Goal: Task Accomplishment & Management: Manage account settings

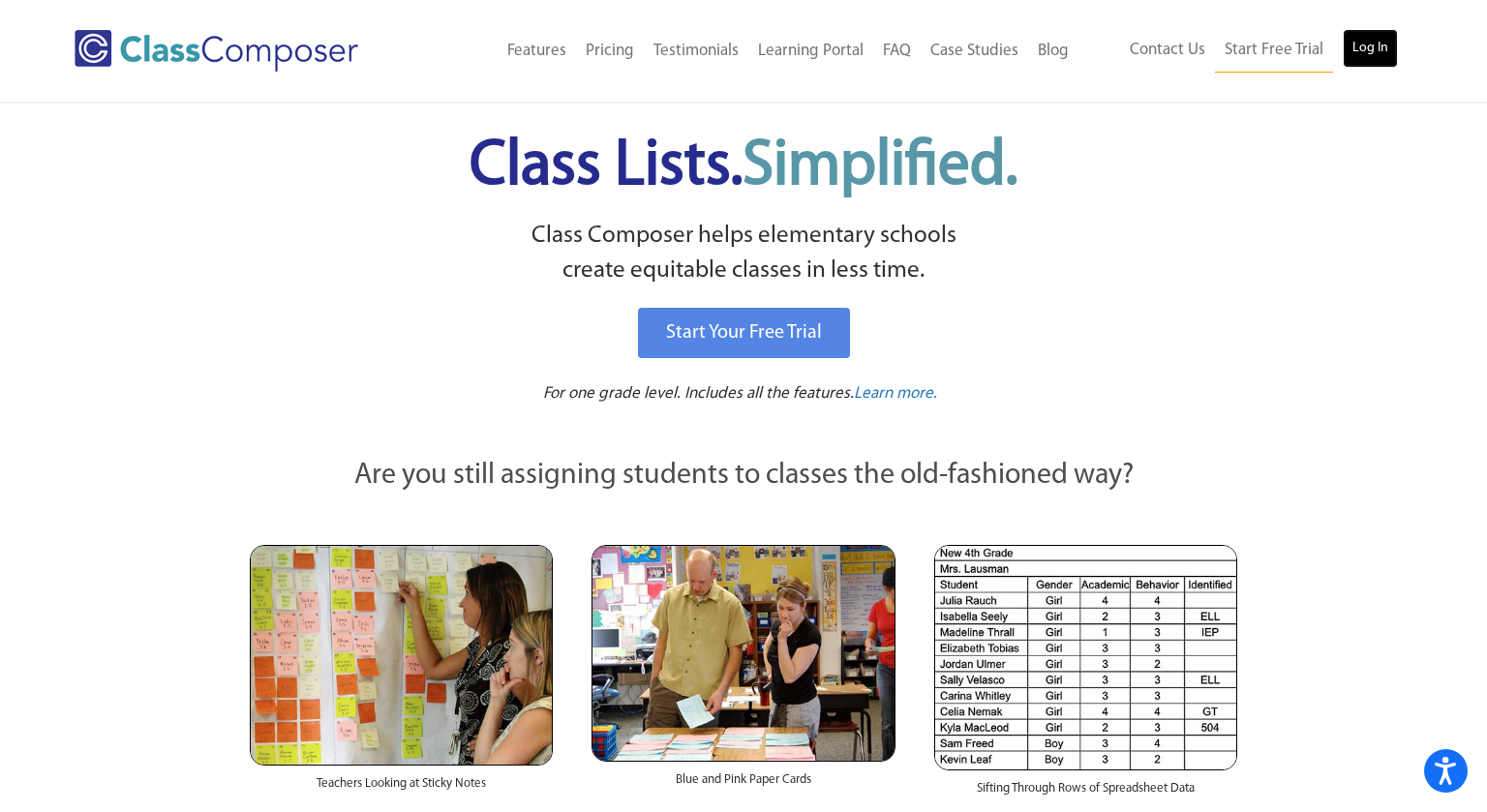
click at [1374, 50] on link "Log In" at bounding box center [1370, 49] width 56 height 39
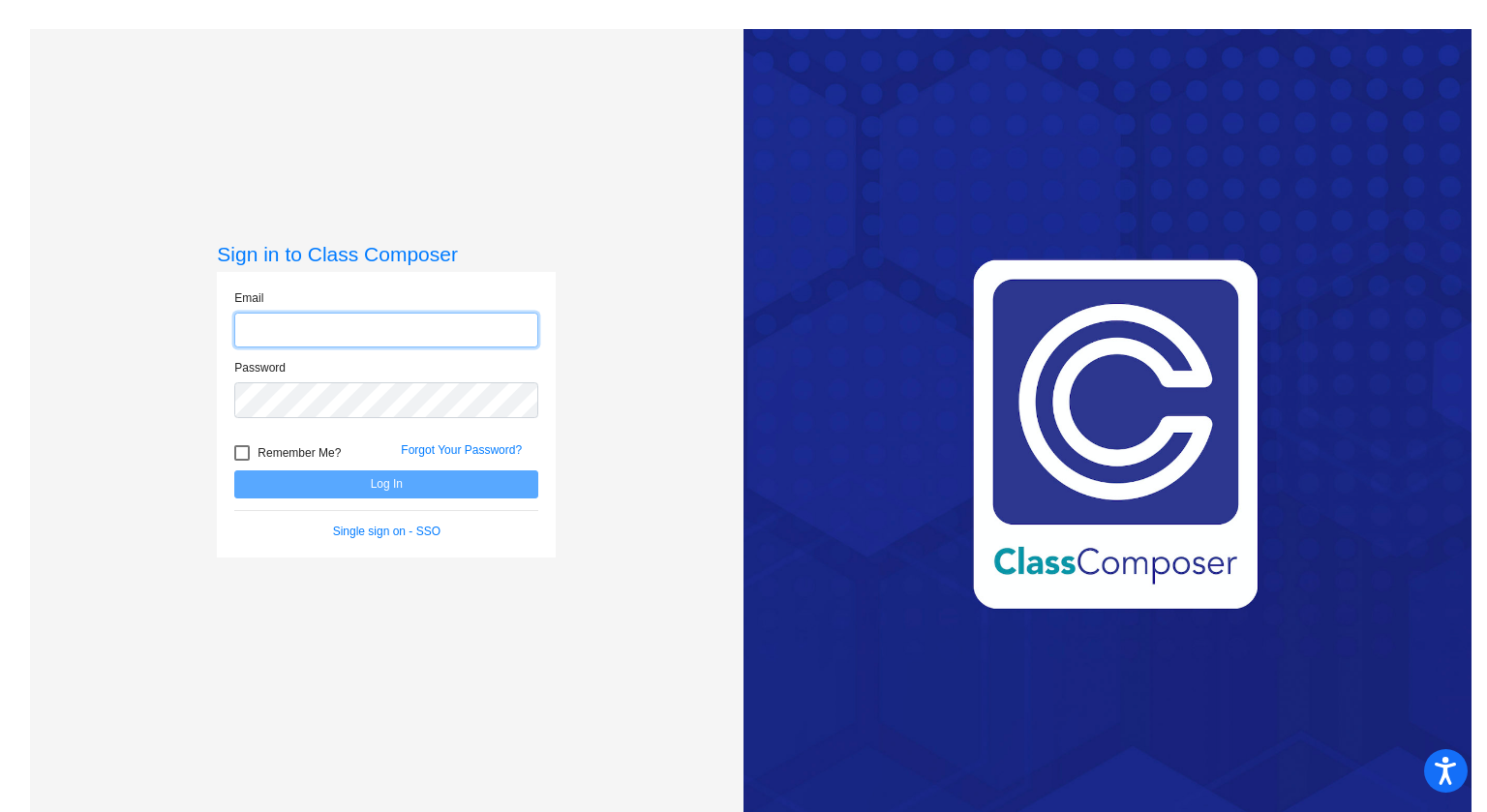
click at [436, 342] on input "email" at bounding box center [386, 330] width 304 height 36
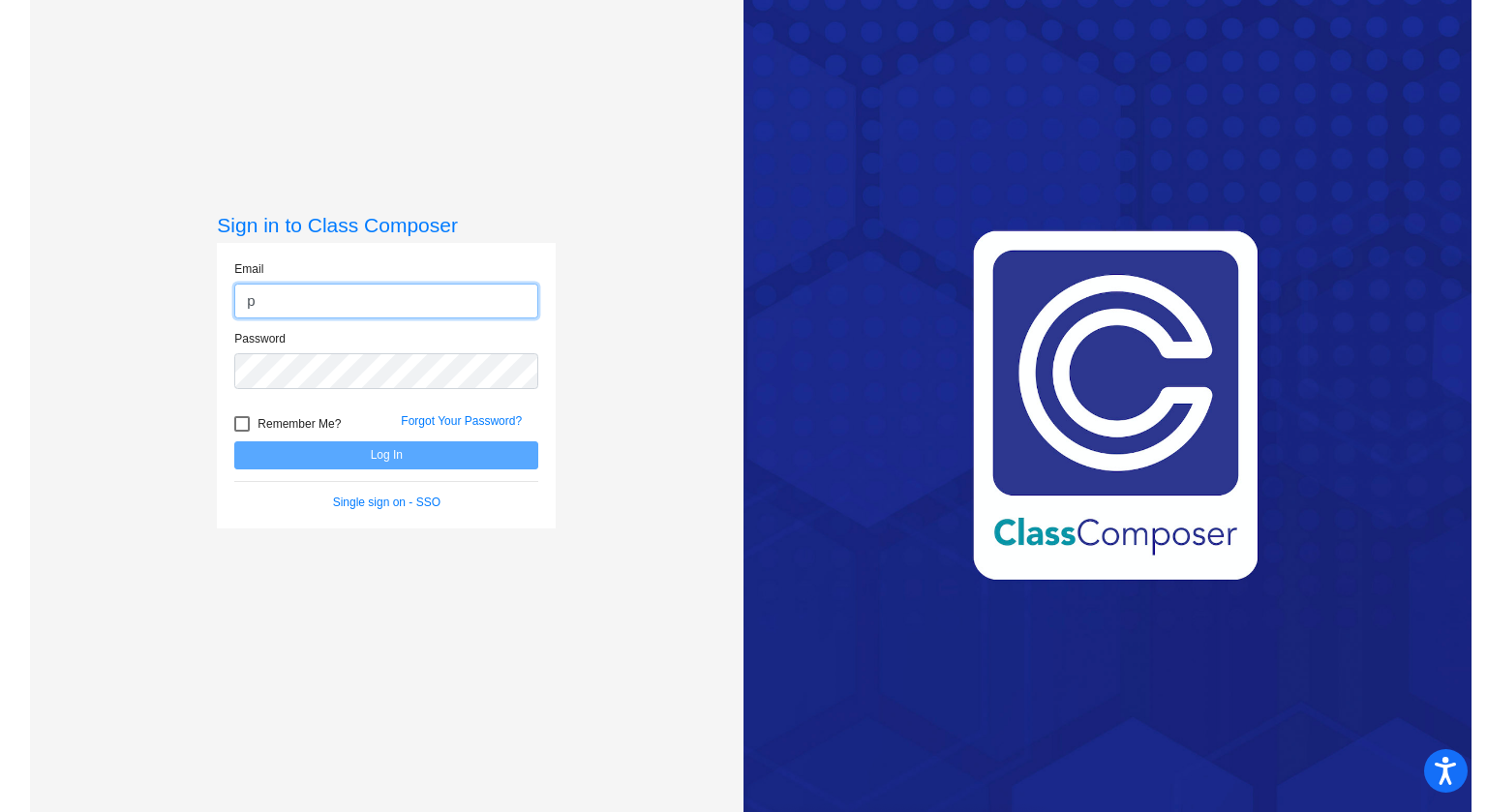
click at [408, 316] on input "p" at bounding box center [386, 301] width 304 height 36
type input "pamela_townsend@cjusd.net"
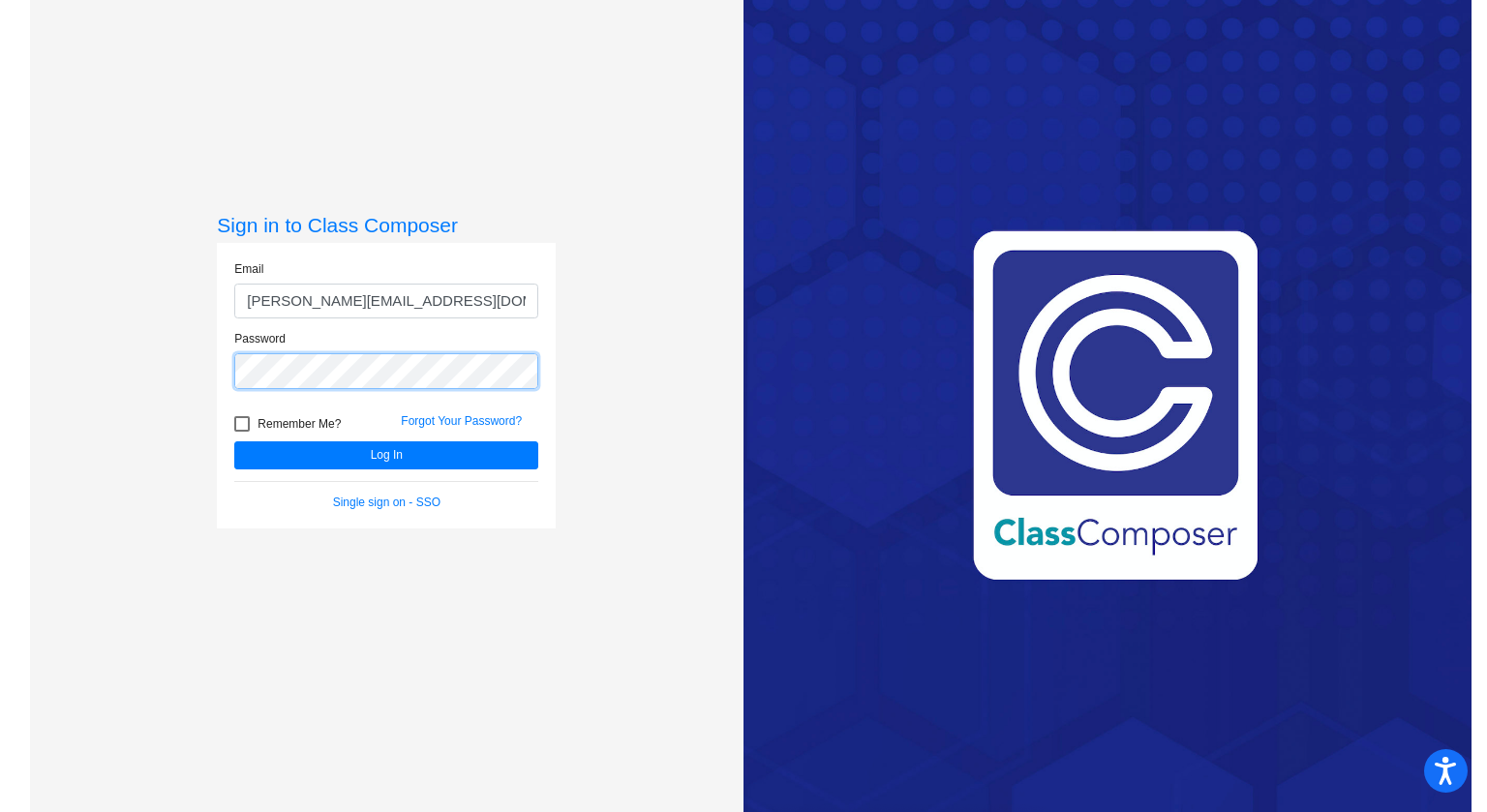
click at [234, 441] on button "Log In" at bounding box center [386, 455] width 304 height 28
